Goal: Task Accomplishment & Management: Use online tool/utility

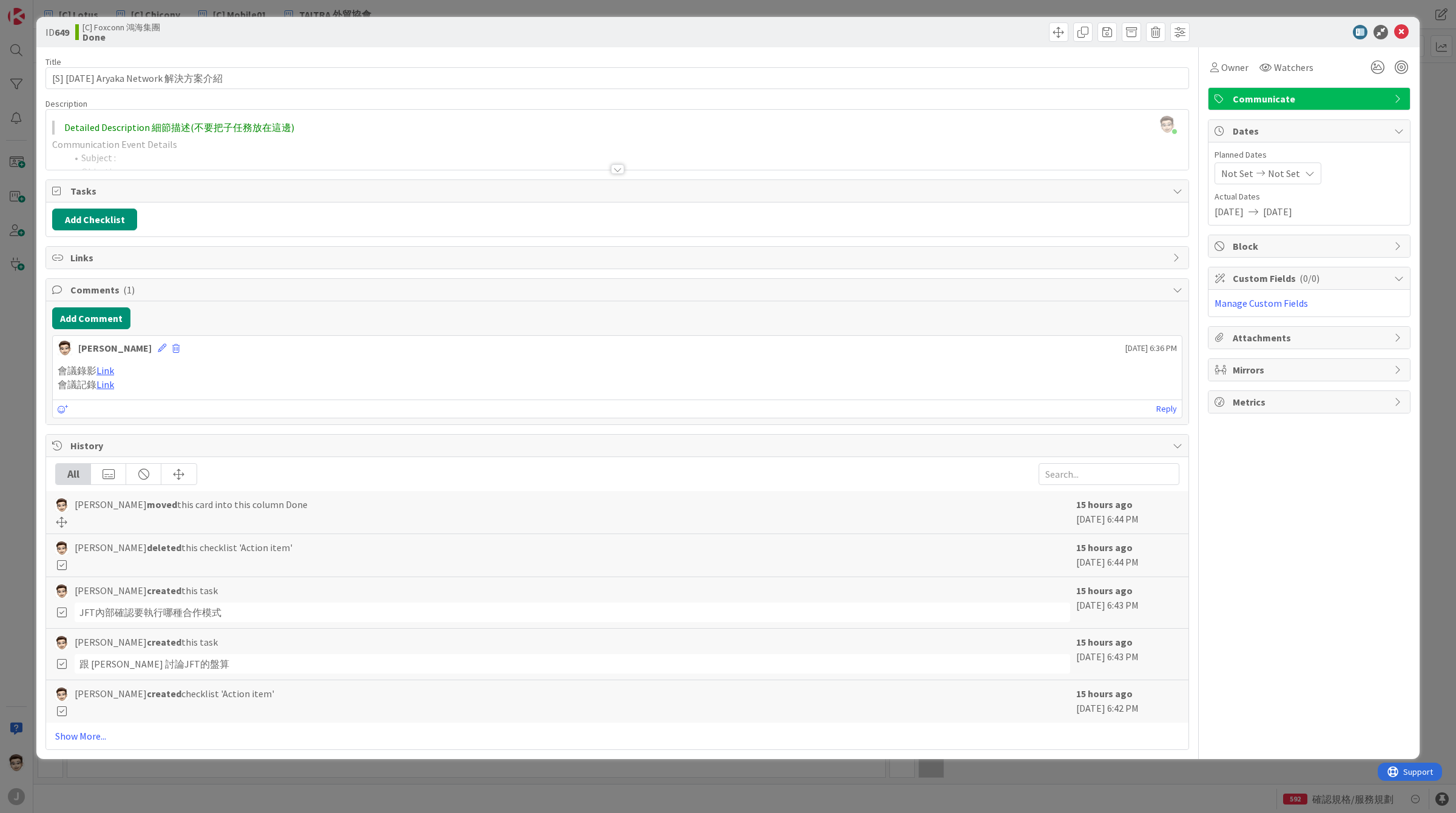
click at [32, 323] on div "ID 649 [C] Foxconn 鴻海集團 Done Title 36 / 128 [S] [DATE] Aryaka Network 解決方案介紹 De…" at bounding box center [728, 406] width 1456 height 813
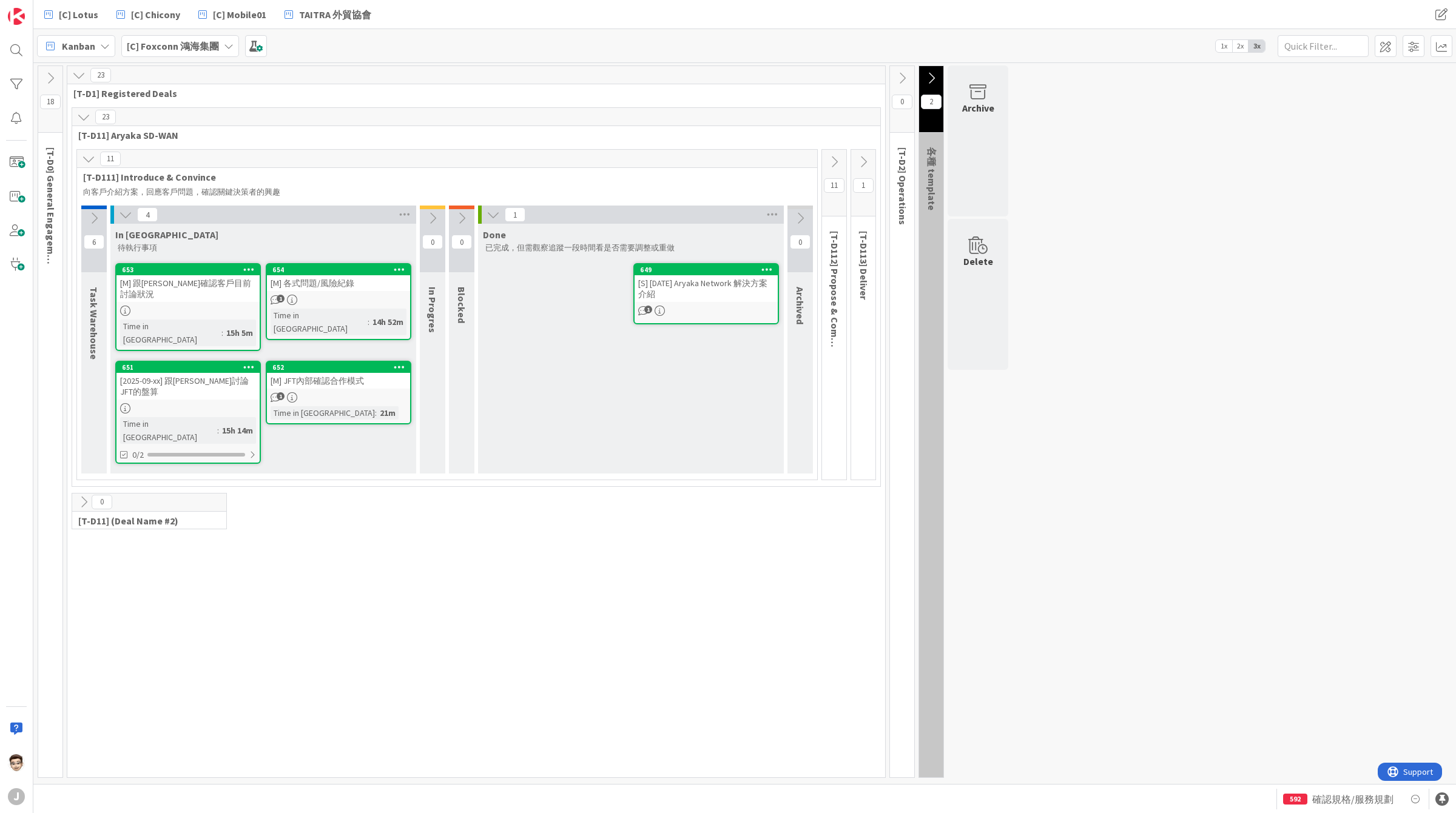
click at [229, 373] on div "[2025-09-xx] 跟[PERSON_NAME]討論JFT的盤算" at bounding box center [187, 386] width 143 height 27
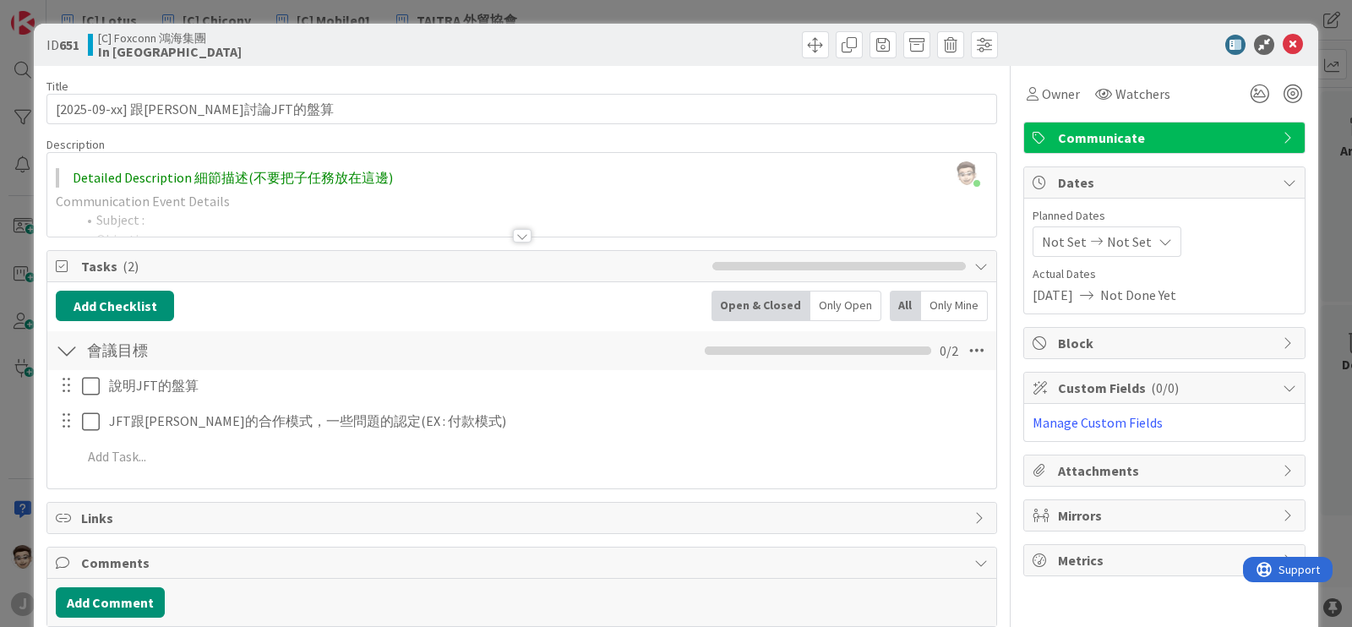
click at [518, 229] on div at bounding box center [522, 236] width 19 height 14
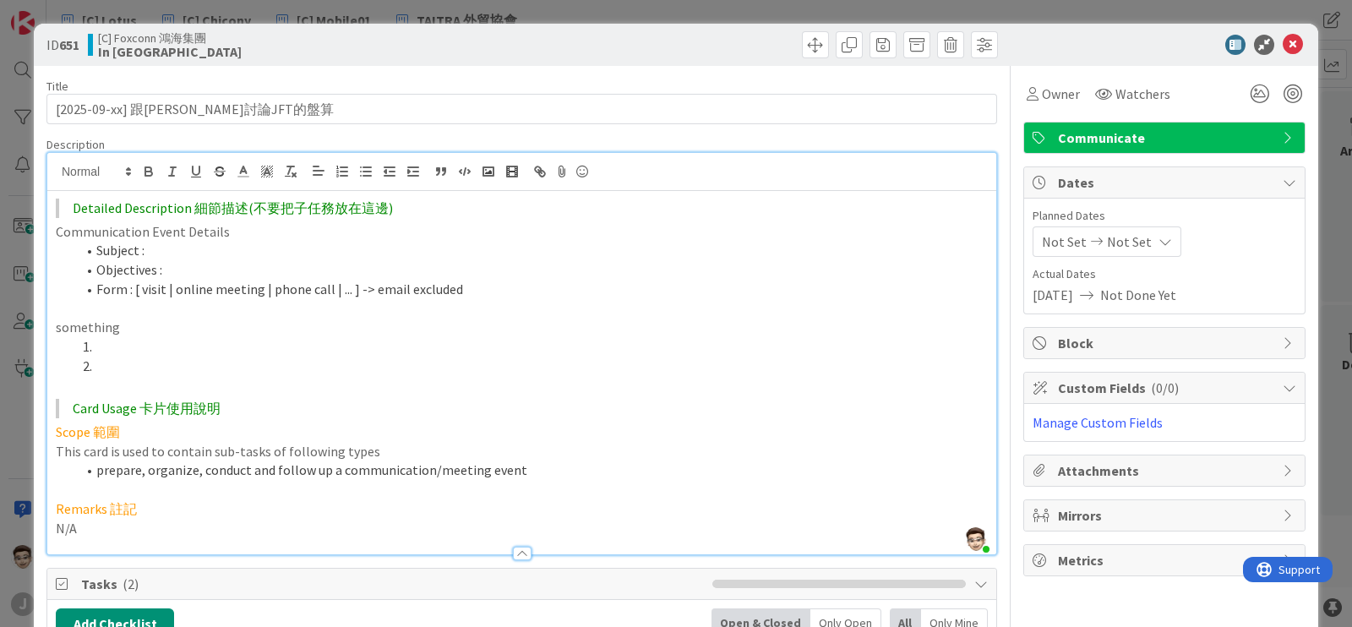
click at [749, 138] on div "Description" at bounding box center [521, 144] width 950 height 15
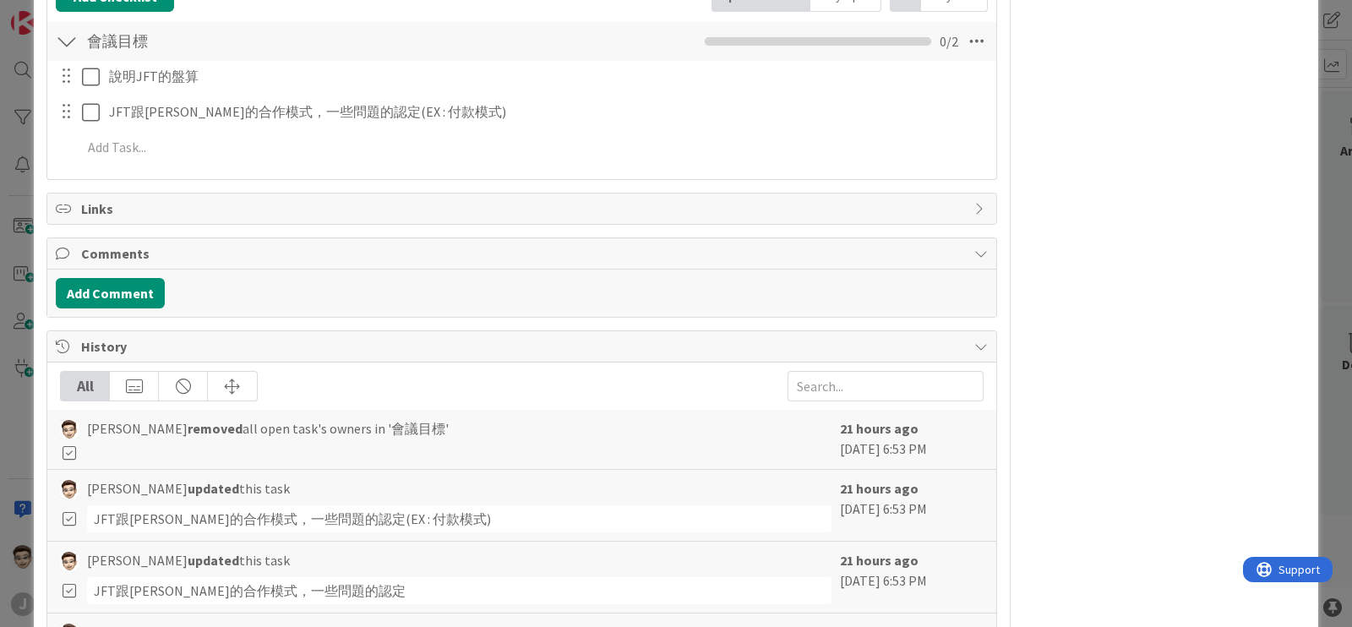
scroll to position [696, 0]
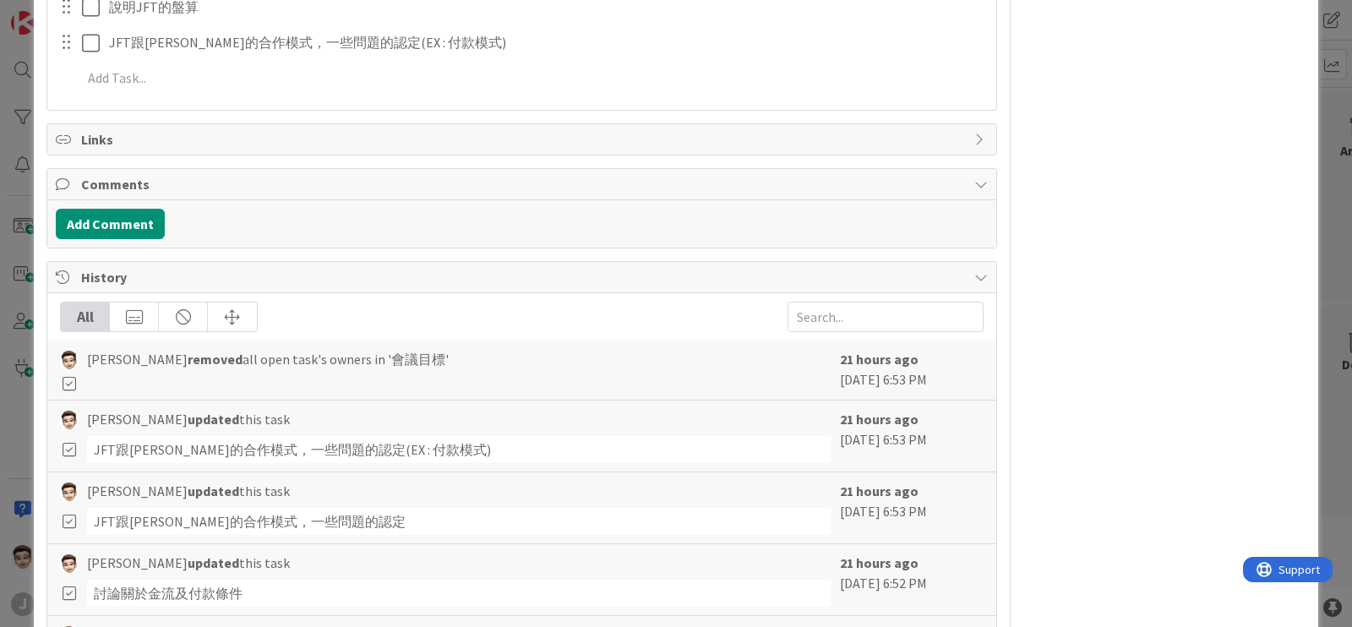
type textarea "x"
